Goal: Task Accomplishment & Management: Manage account settings

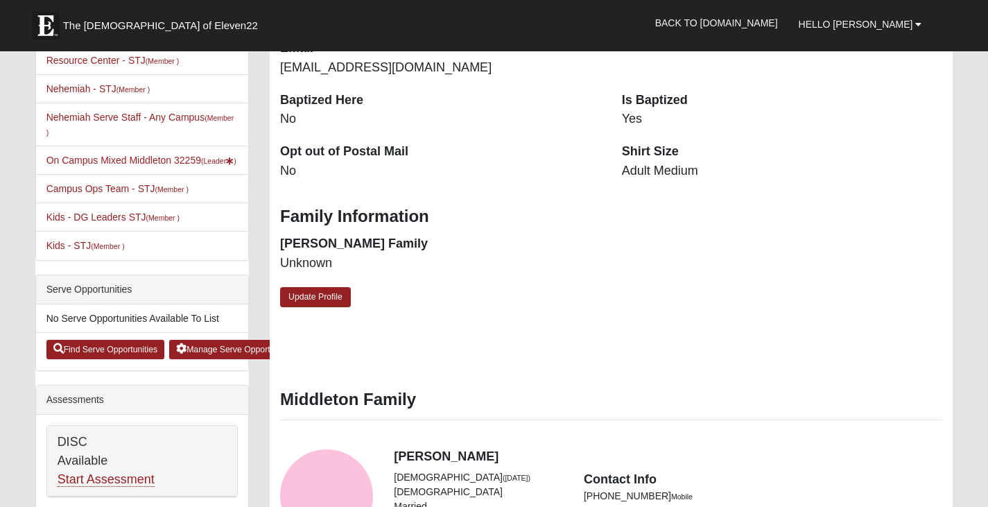
scroll to position [347, 0]
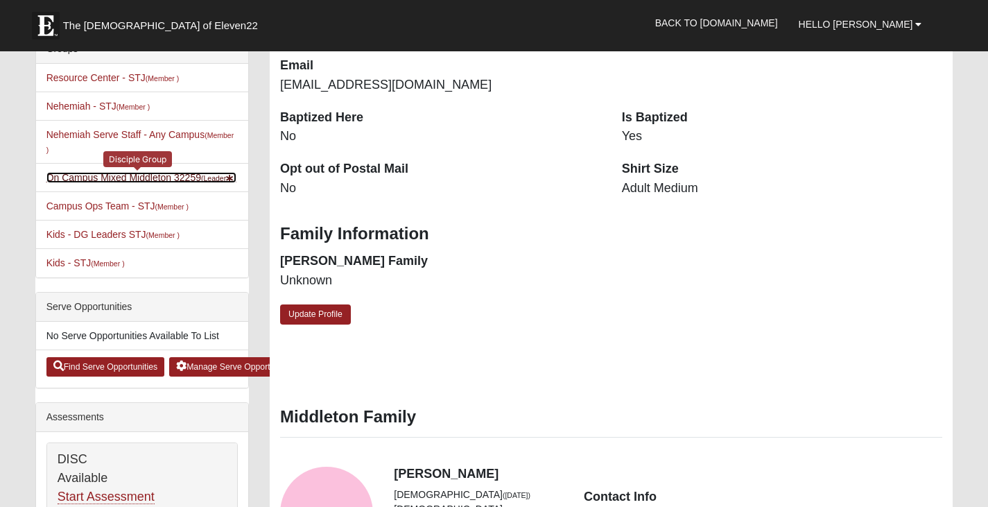
click at [167, 180] on link "On Campus Mixed Middleton 32259 (Leader )" at bounding box center [141, 177] width 190 height 11
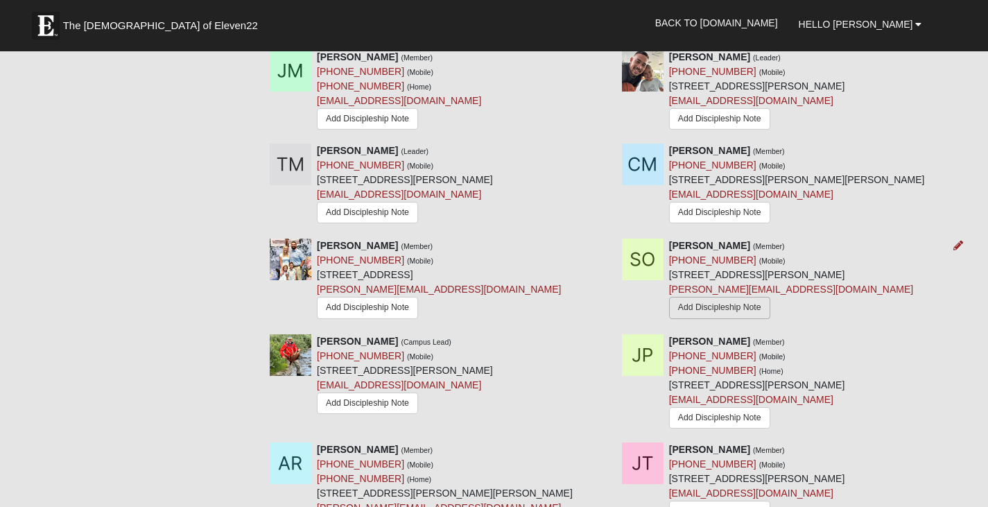
scroll to position [1249, 0]
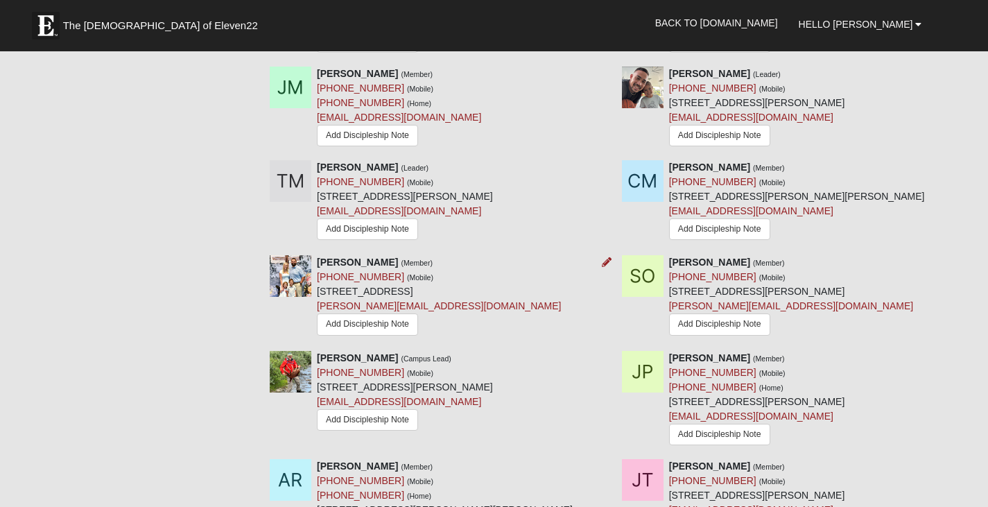
click at [290, 276] on img at bounding box center [291, 276] width 42 height 42
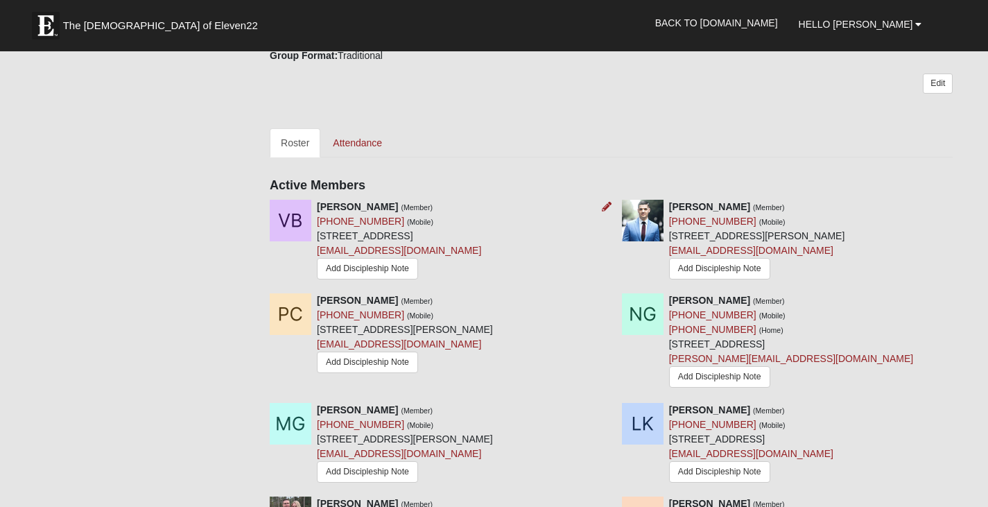
scroll to position [555, 0]
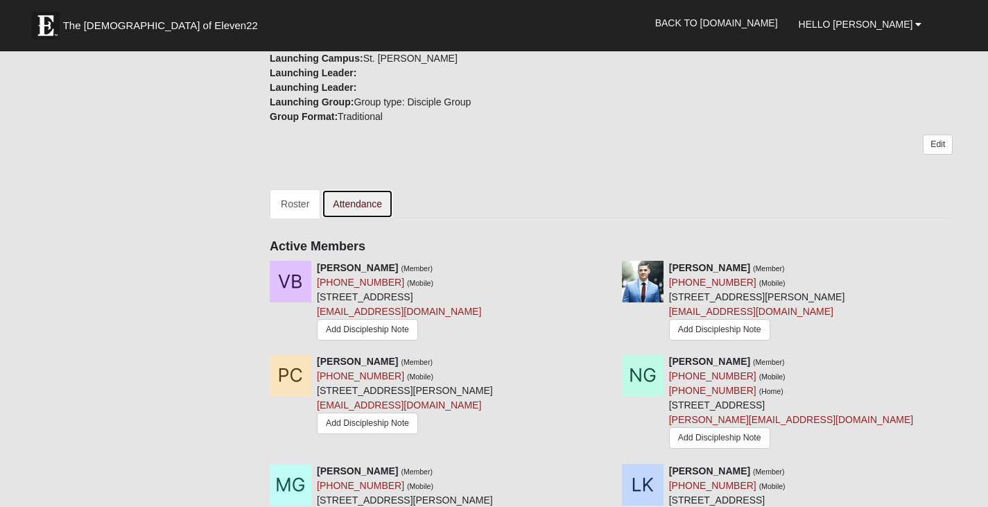
click at [370, 206] on link "Attendance" at bounding box center [357, 203] width 71 height 29
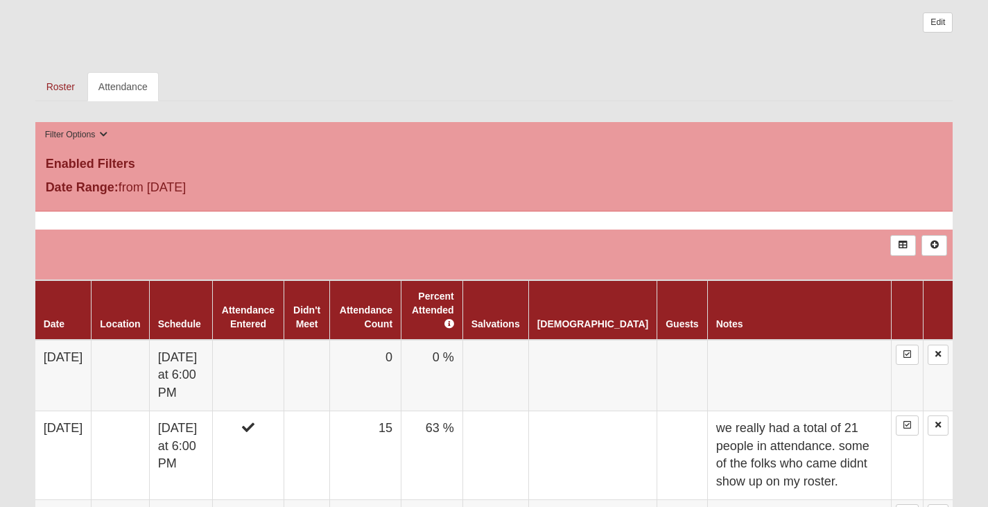
scroll to position [694, 0]
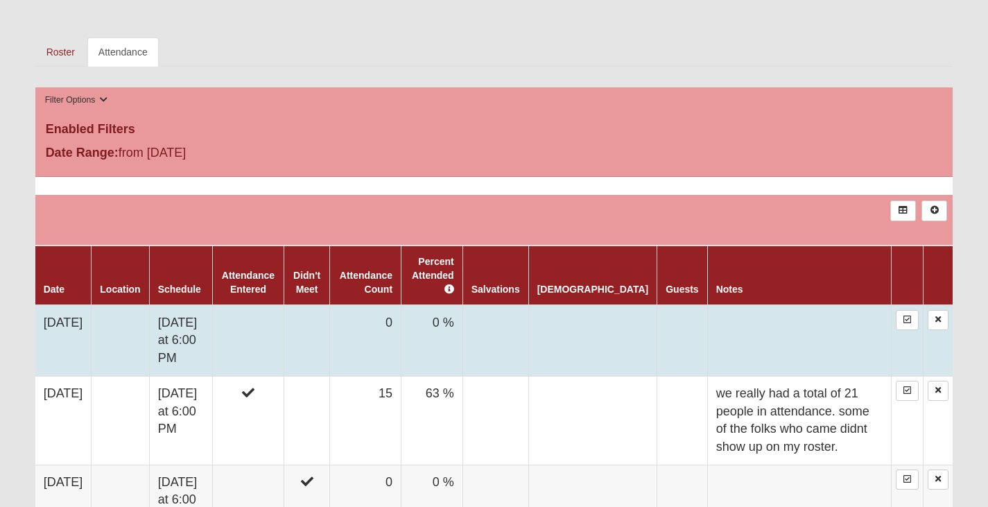
click at [77, 309] on td "9/29/2025" at bounding box center [63, 340] width 56 height 71
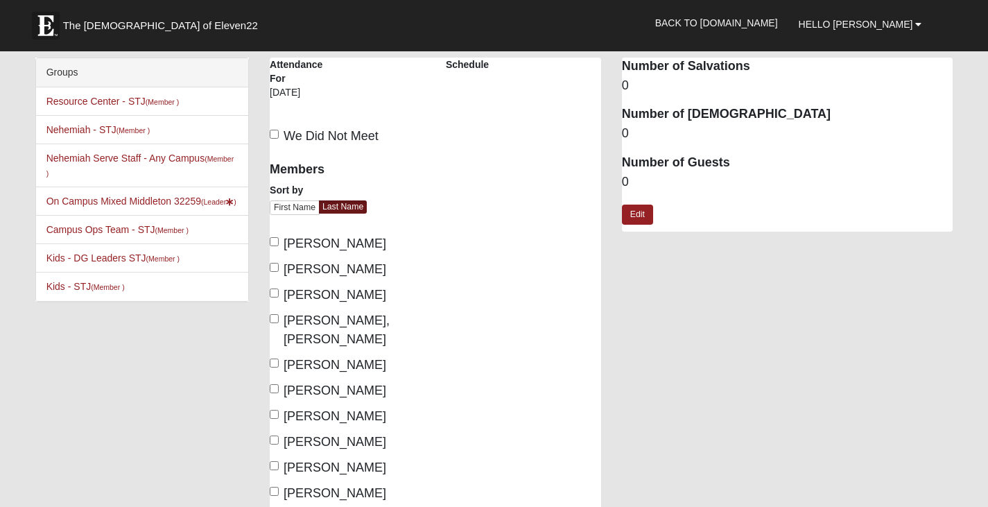
click at [276, 266] on input "Cotto, Frankie" at bounding box center [274, 267] width 9 height 9
checkbox input "true"
click at [275, 291] on input "Cotto, Patrycja" at bounding box center [274, 293] width 9 height 9
checkbox input "true"
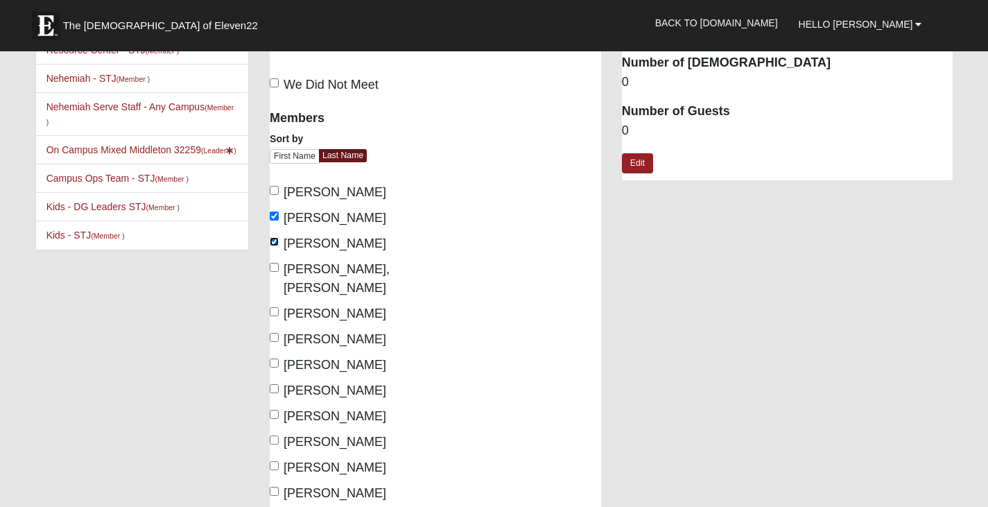
scroll to position [69, 0]
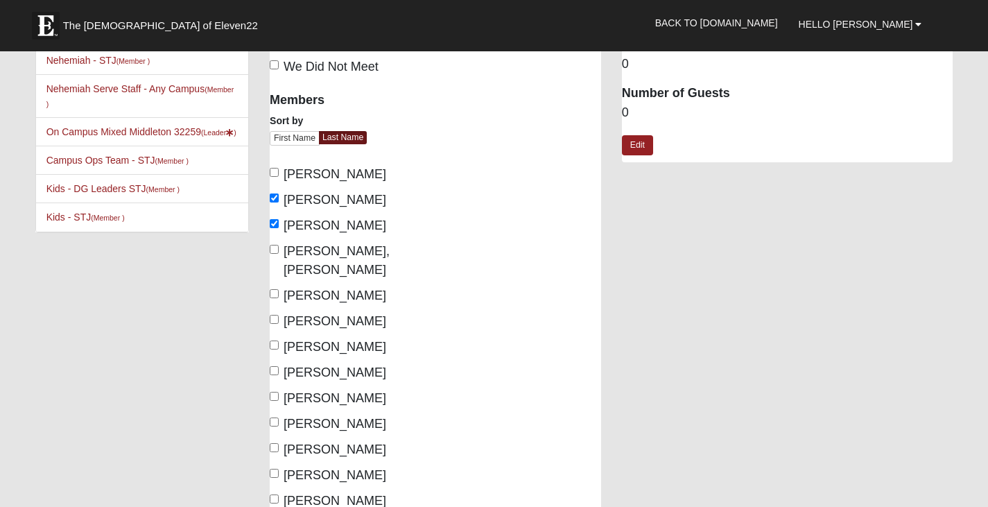
click at [280, 286] on label "Grande, Michael" at bounding box center [328, 295] width 117 height 19
click at [279, 289] on input "Grande, Michael" at bounding box center [274, 293] width 9 height 9
checkbox input "true"
click at [275, 366] on input "Keenan, Ben" at bounding box center [274, 370] width 9 height 9
checkbox input "true"
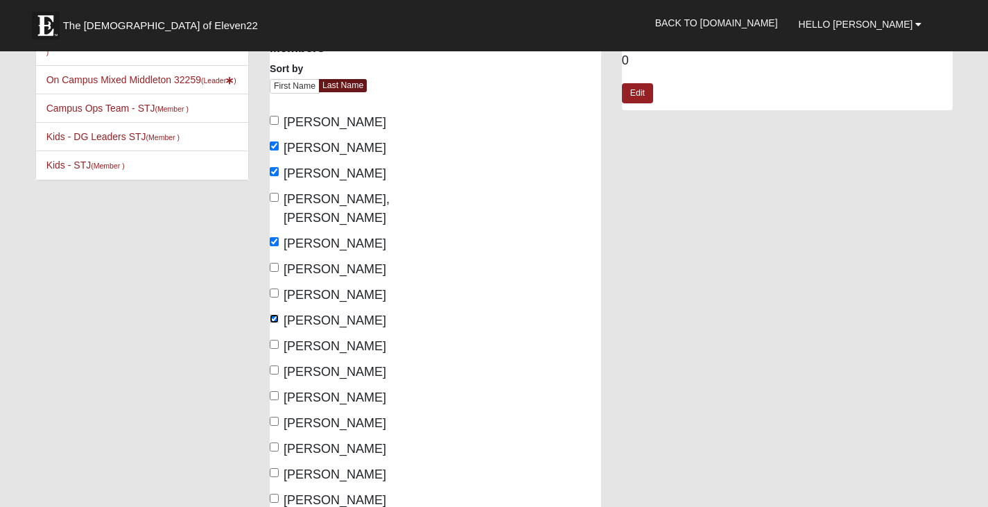
scroll to position [139, 0]
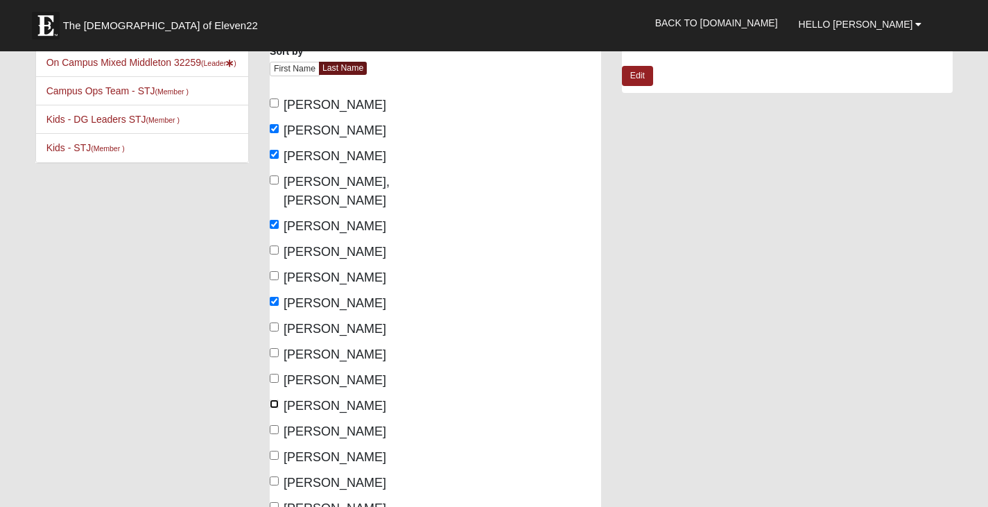
click at [272, 400] on input "Middleton, Joseph" at bounding box center [274, 404] width 9 height 9
checkbox input "true"
click at [271, 404] on div "Members Sort by First Name Last Name Balentine, Vonica Cotto, Frankie Cotto, Pa…" at bounding box center [347, 369] width 155 height 710
click at [273, 422] on label "Middleton, Thessie" at bounding box center [328, 431] width 117 height 19
click at [273, 425] on input "Middleton, Thessie" at bounding box center [274, 429] width 9 height 9
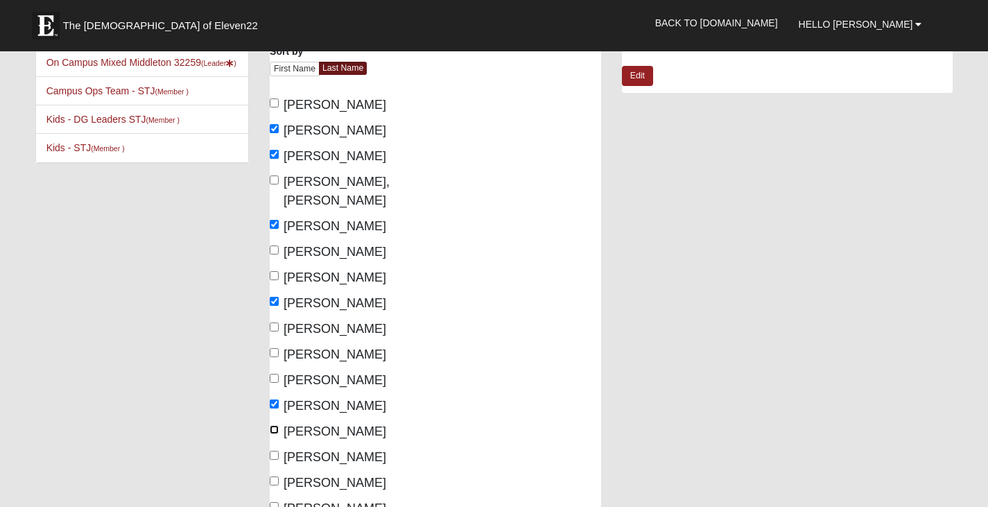
checkbox input "true"
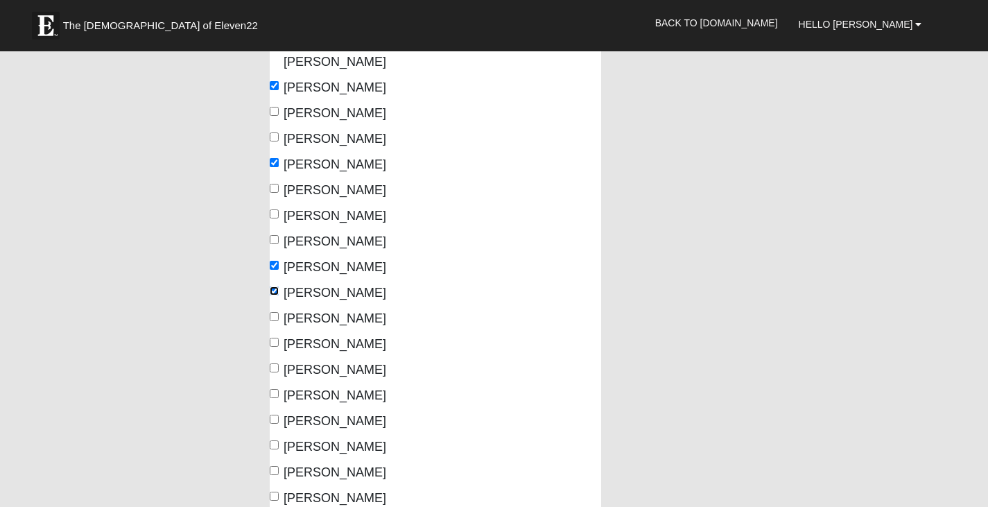
scroll to position [347, 0]
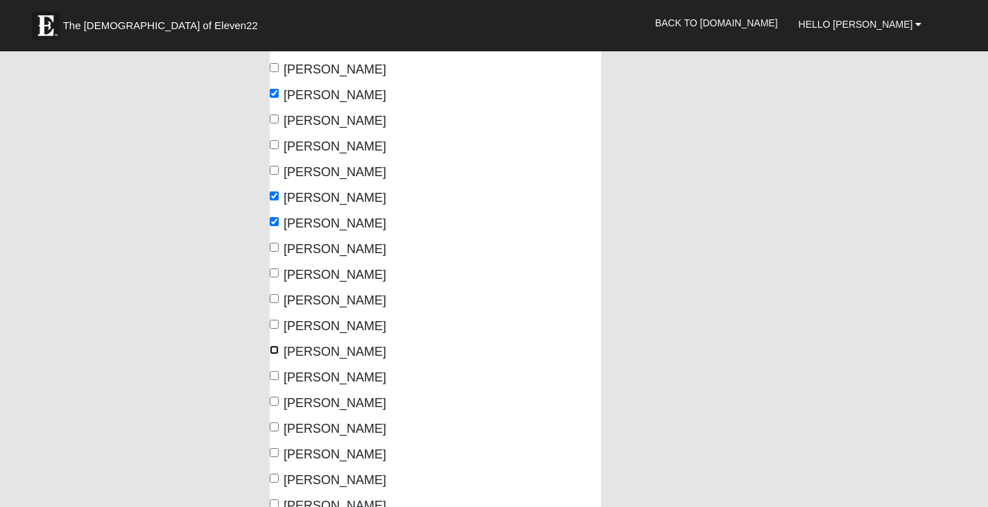
click at [275, 345] on input "Prangley, Julie" at bounding box center [274, 349] width 9 height 9
checkbox input "true"
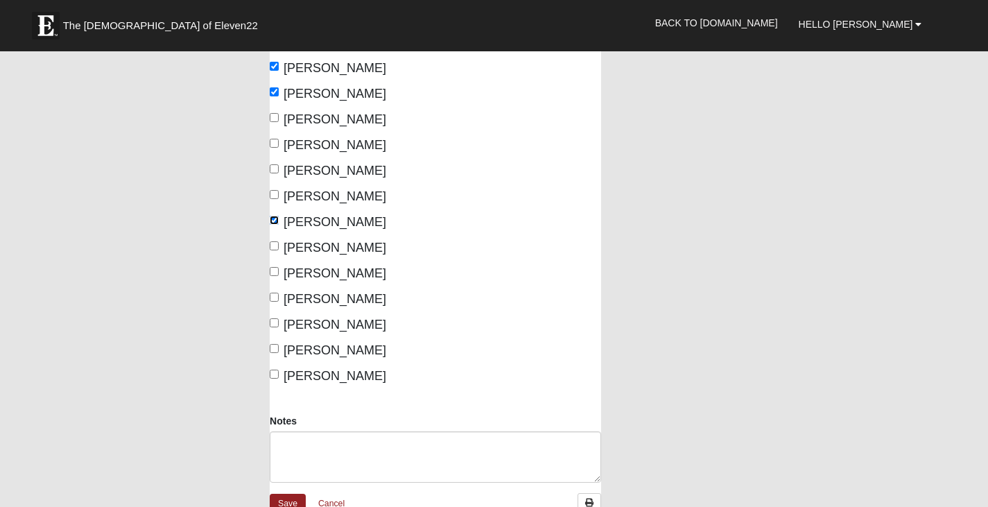
scroll to position [486, 0]
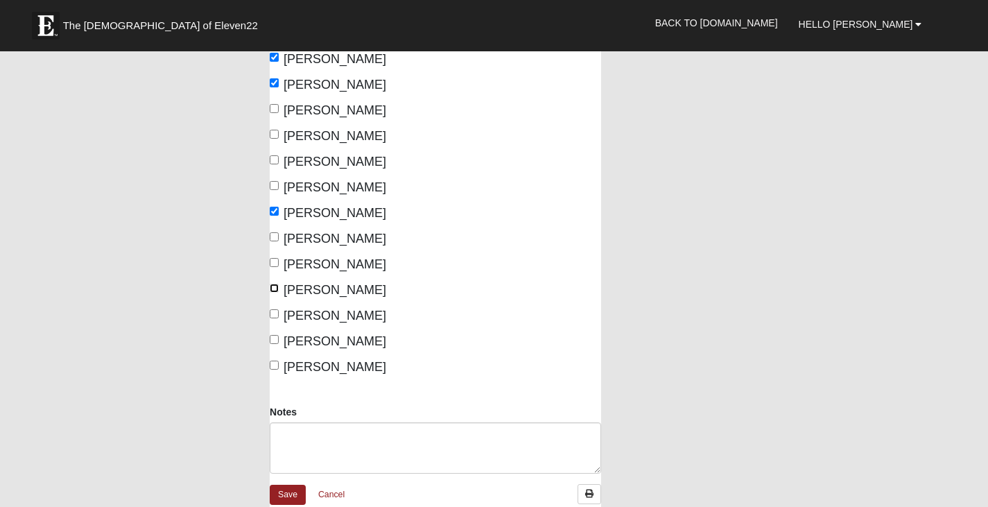
click at [275, 284] on input "Tankersley, Josh" at bounding box center [274, 288] width 9 height 9
checkbox input "true"
click at [278, 258] on input "Tankersley, Jordin" at bounding box center [274, 262] width 9 height 9
checkbox input "true"
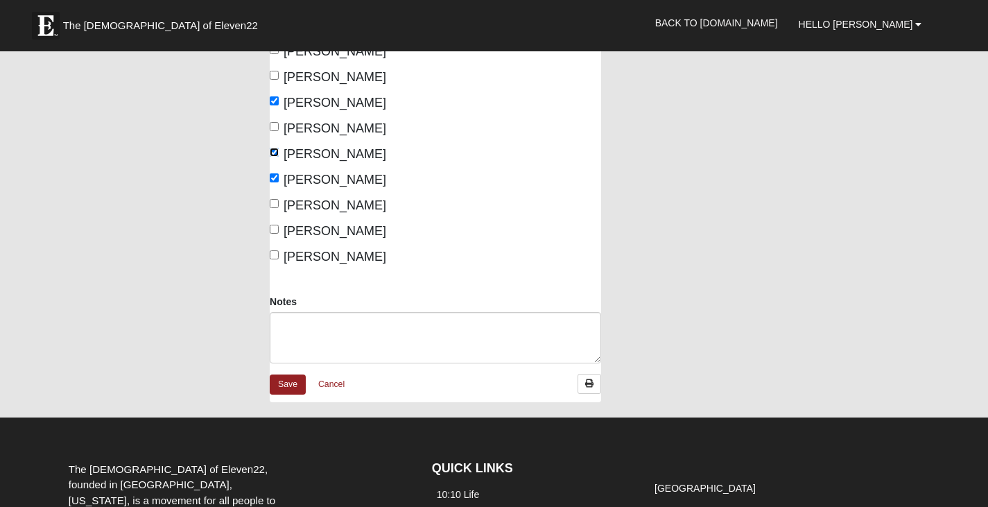
scroll to position [624, 0]
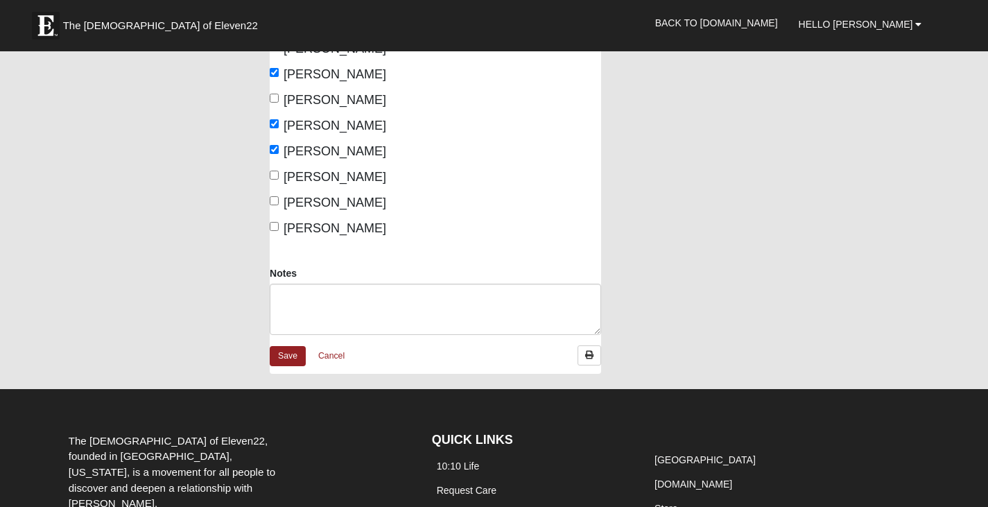
click at [289, 325] on div "Notes" at bounding box center [435, 305] width 352 height 79
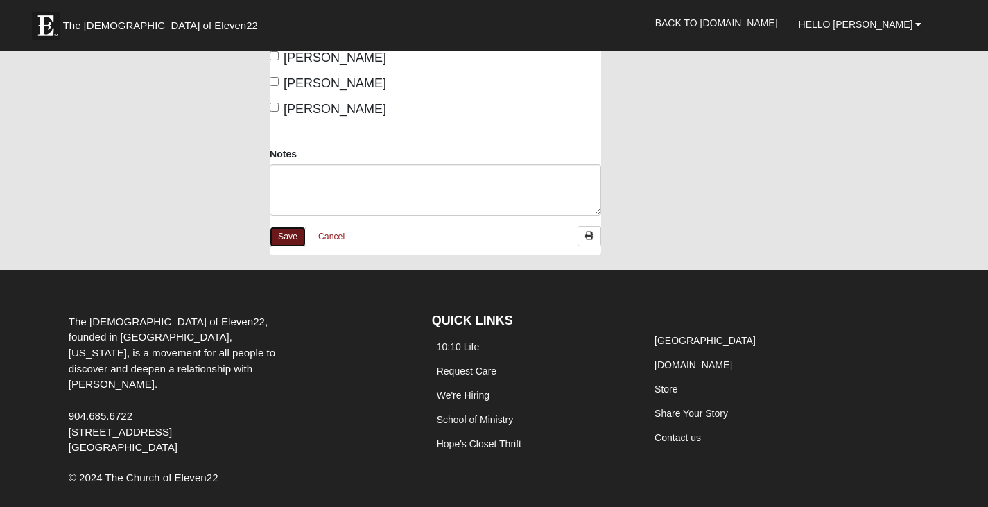
scroll to position [763, 0]
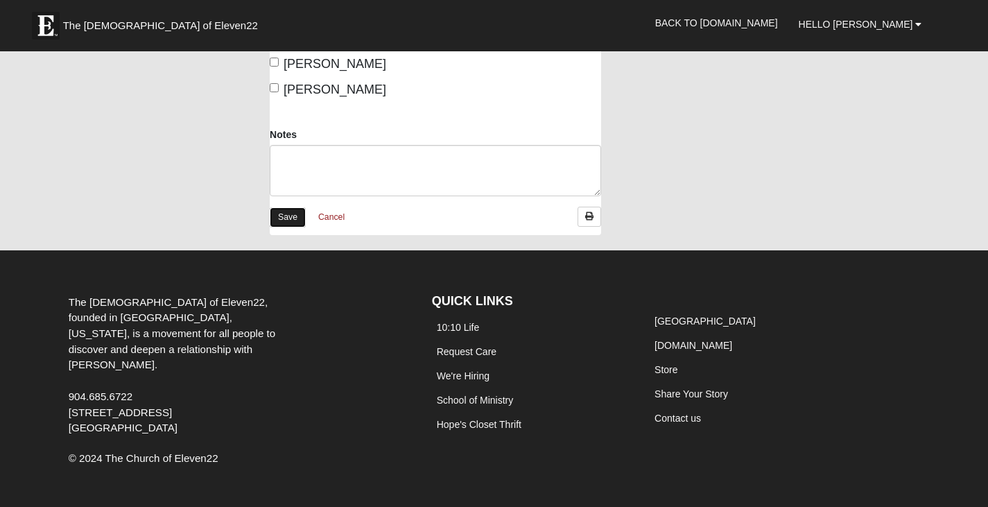
click at [293, 207] on link "Save" at bounding box center [288, 217] width 36 height 20
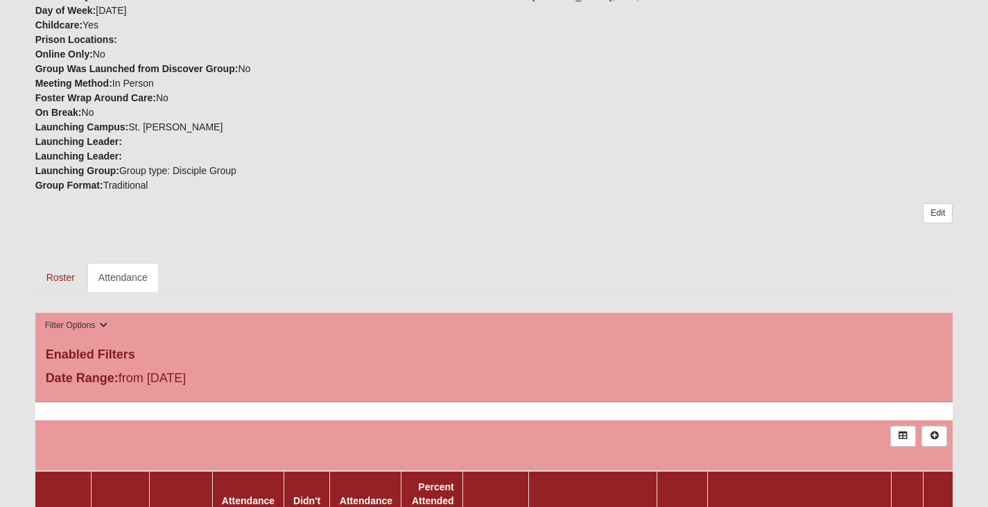
scroll to position [486, 0]
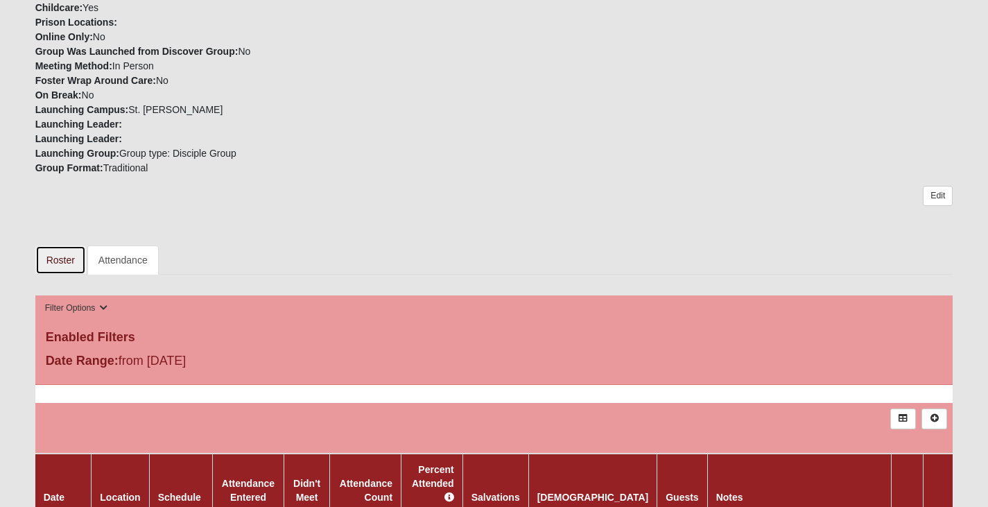
click at [71, 261] on link "Roster" at bounding box center [60, 260] width 51 height 29
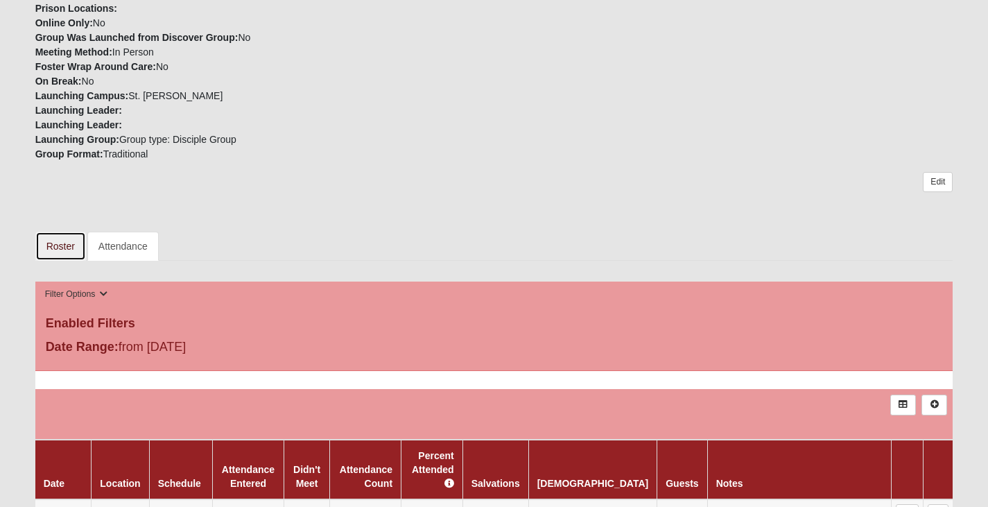
scroll to position [763, 0]
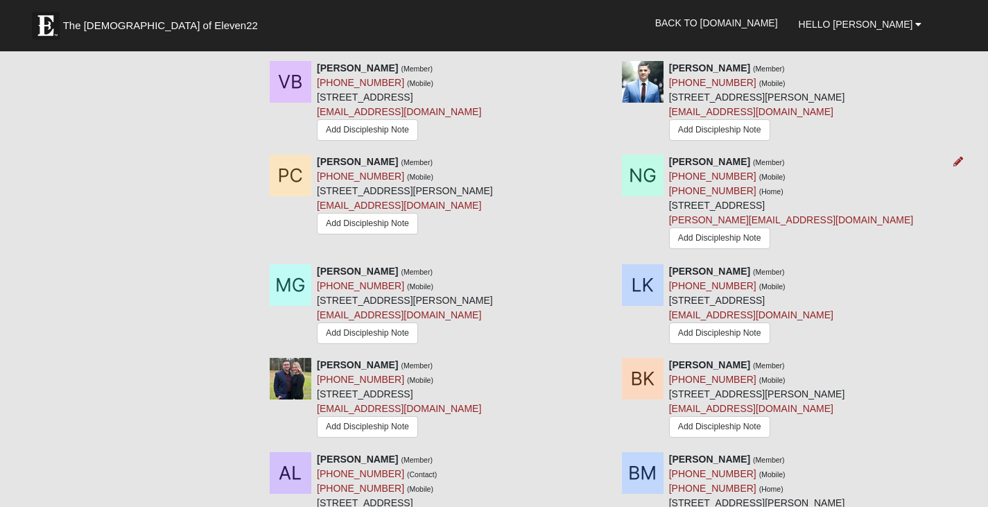
scroll to position [832, 0]
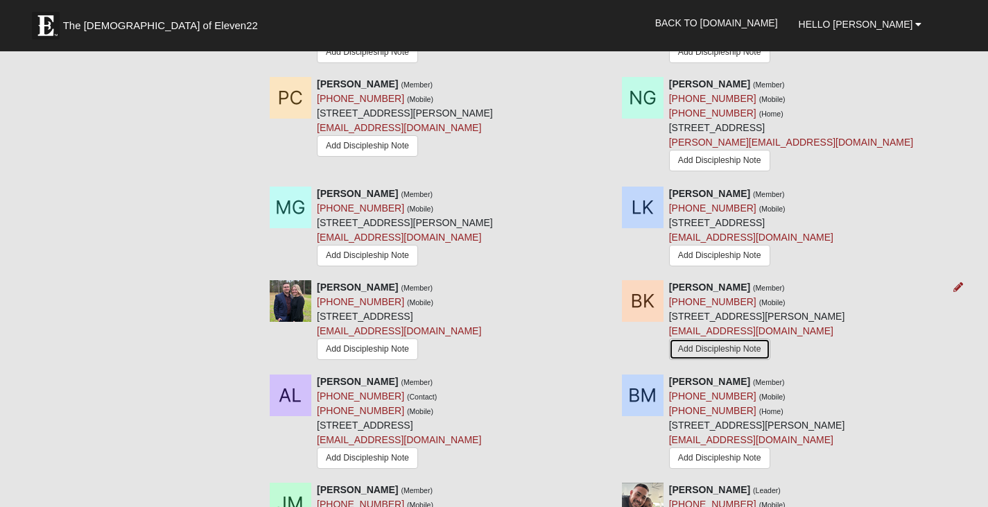
click at [725, 355] on link "Add Discipleship Note" at bounding box center [719, 350] width 101 height 22
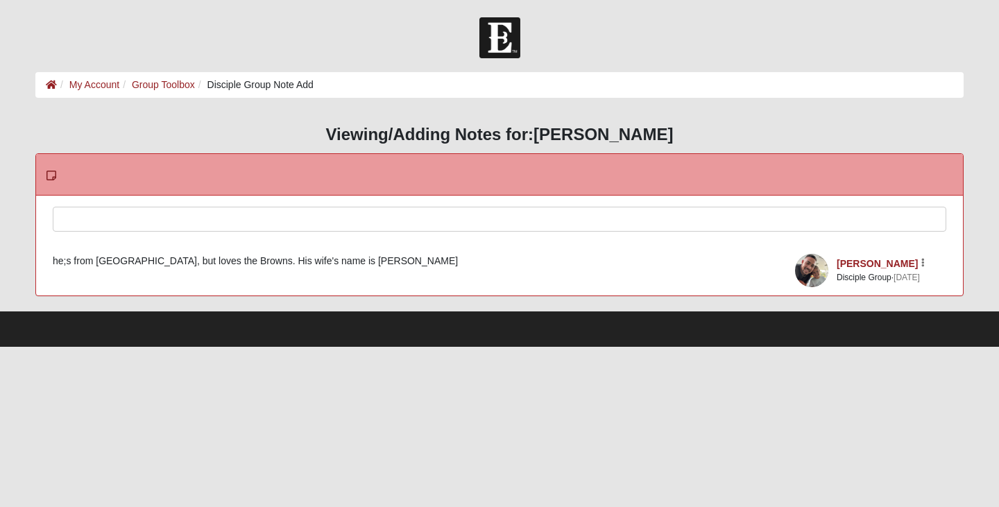
click at [217, 225] on div at bounding box center [499, 237] width 892 height 61
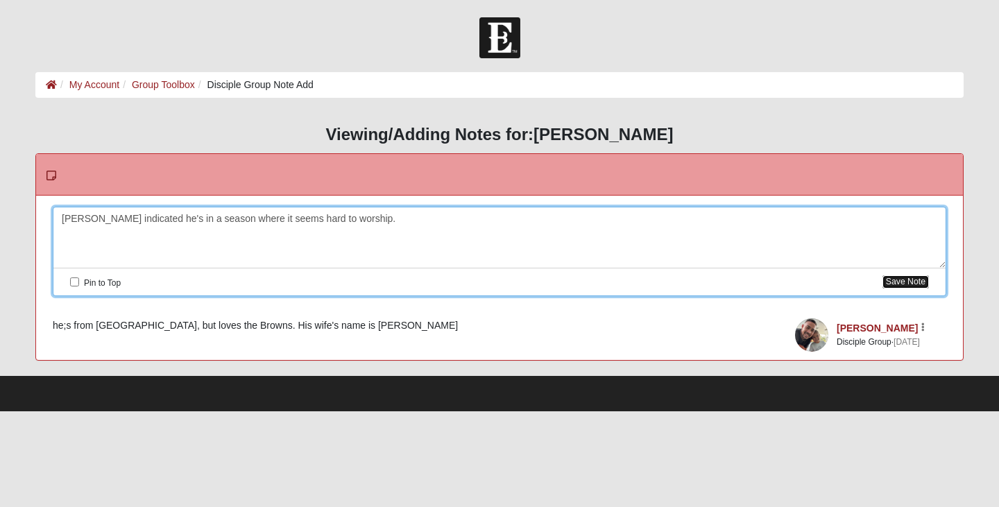
click at [912, 277] on button "Save Note" at bounding box center [905, 281] width 46 height 13
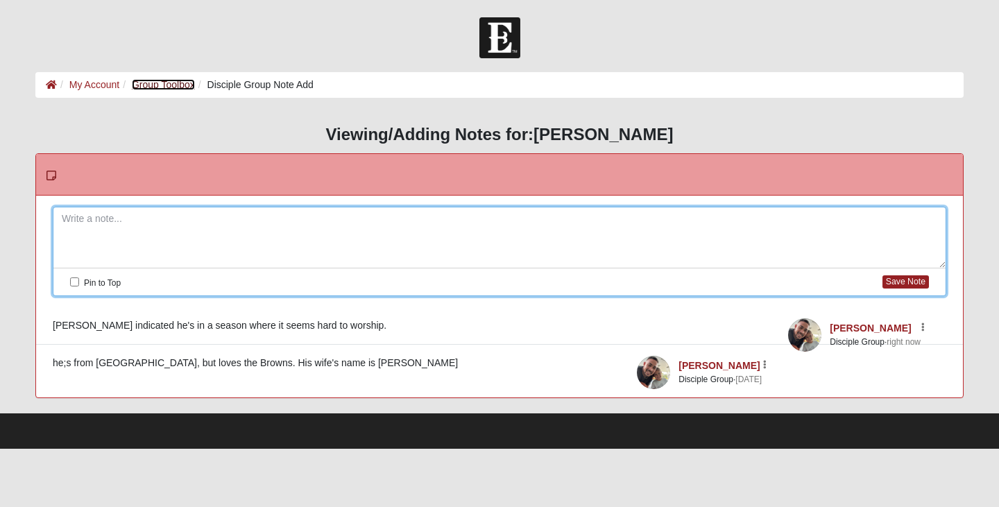
click at [162, 85] on link "Group Toolbox" at bounding box center [163, 84] width 63 height 11
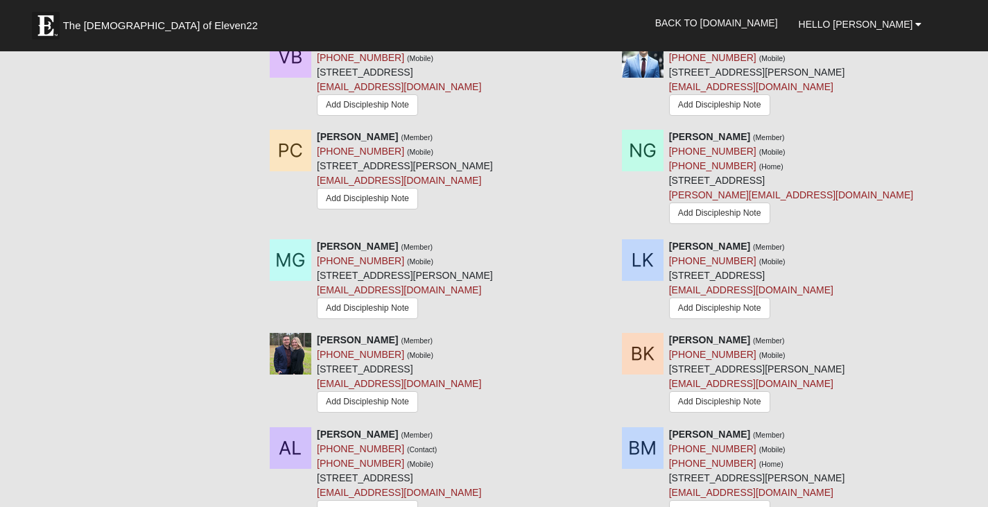
scroll to position [763, 0]
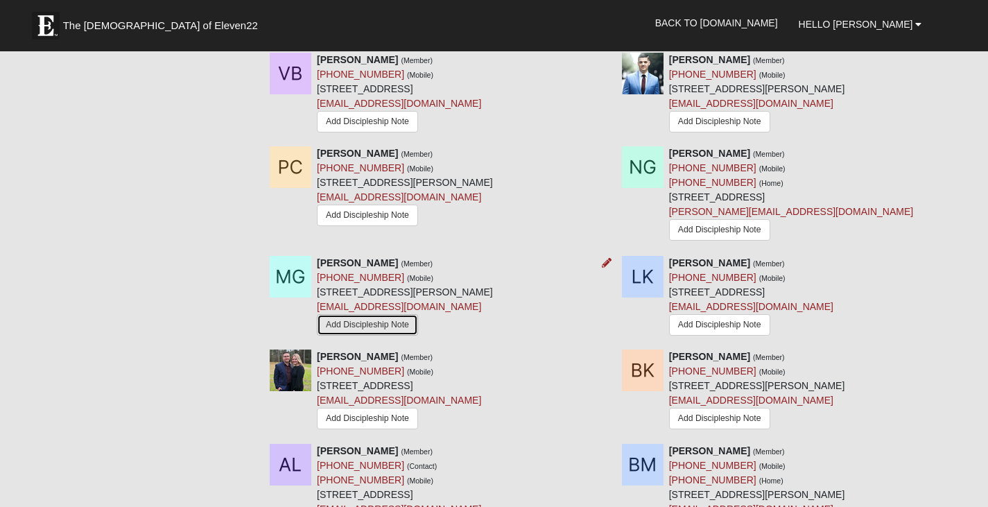
click at [358, 321] on link "Add Discipleship Note" at bounding box center [367, 325] width 101 height 22
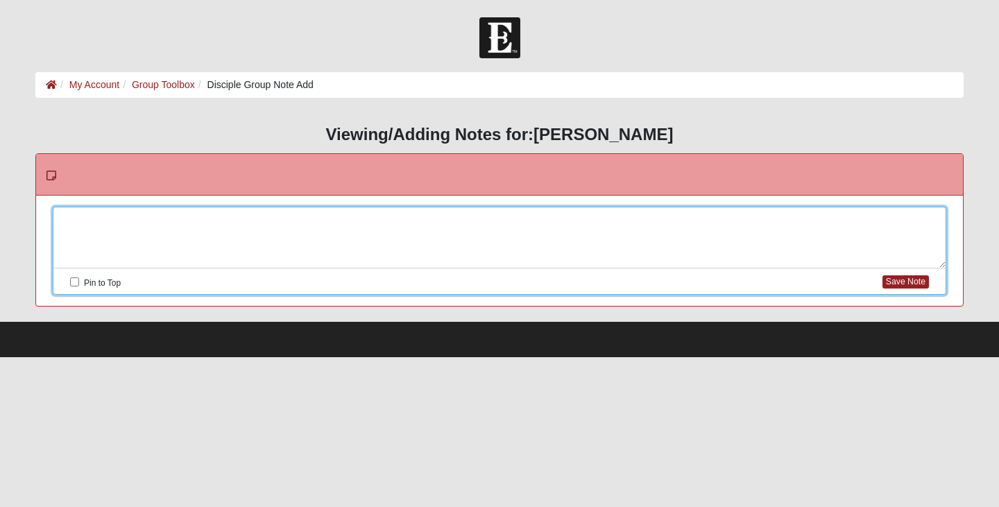
click at [121, 223] on div at bounding box center [499, 237] width 892 height 61
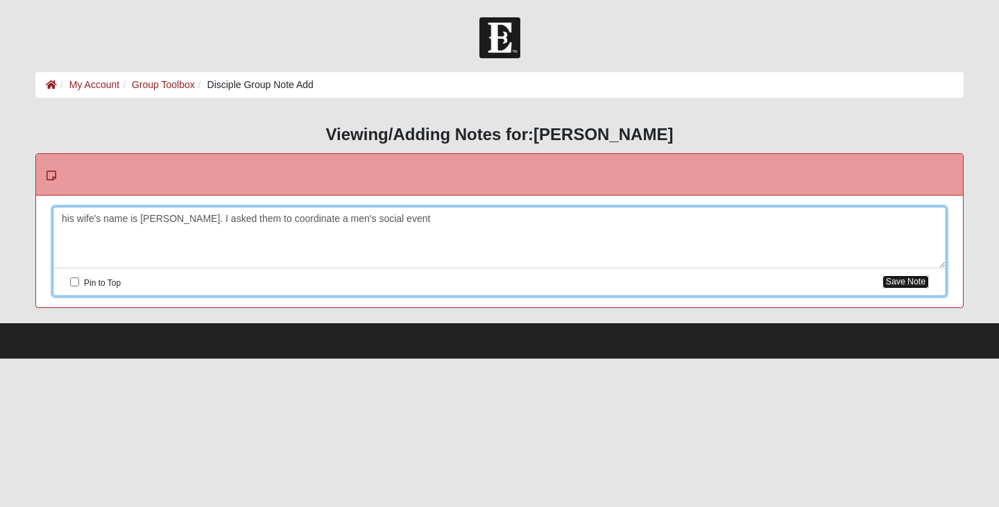
click at [887, 279] on button "Save Note" at bounding box center [905, 281] width 46 height 13
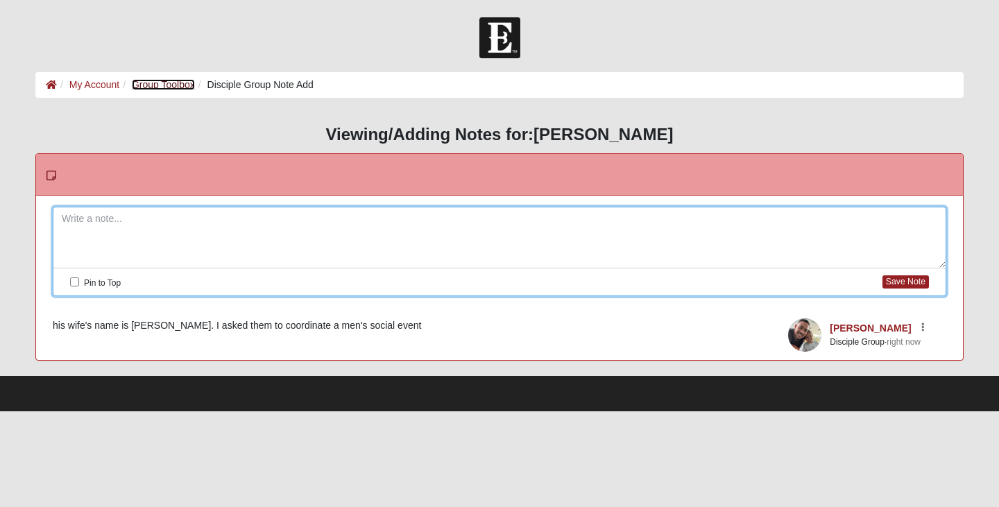
click at [172, 86] on link "Group Toolbox" at bounding box center [163, 84] width 63 height 11
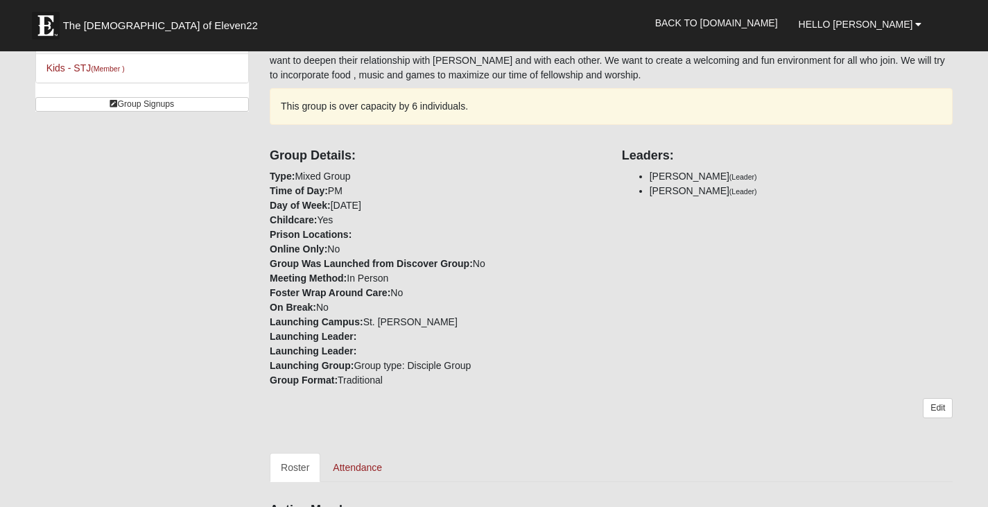
scroll to position [234, 0]
